Goal: Transaction & Acquisition: Purchase product/service

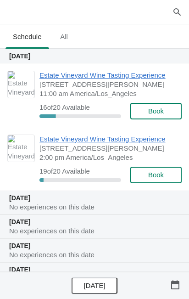
click at [101, 77] on span "Estate Vineyard Wine Tasting Experience" at bounding box center [108, 75] width 138 height 9
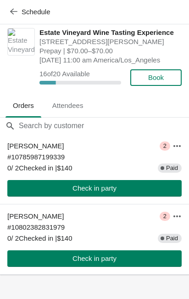
scroll to position [15, 0]
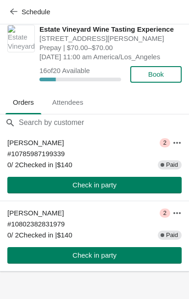
click at [183, 216] on button "button" at bounding box center [177, 213] width 17 height 17
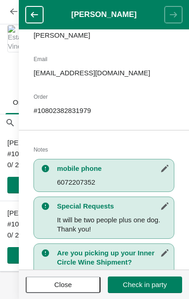
scroll to position [93, 0]
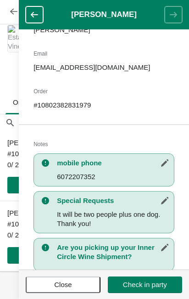
click at [39, 21] on button "button" at bounding box center [34, 14] width 17 height 17
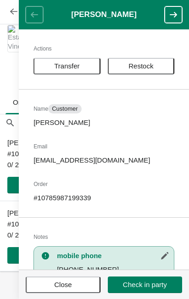
click at [36, 25] on header "[PERSON_NAME]" at bounding box center [104, 14] width 170 height 29
click at [40, 24] on header "[PERSON_NAME]" at bounding box center [104, 14] width 170 height 29
click at [4, 72] on div "Estate Vineyard Wine Tasting Experience [STREET_ADDRESS][PERSON_NAME] Prepay | …" at bounding box center [94, 53] width 189 height 72
click at [179, 15] on button "button" at bounding box center [173, 14] width 17 height 17
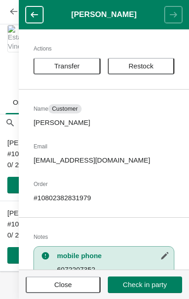
click at [37, 19] on icon "button" at bounding box center [34, 14] width 9 height 9
